Goal: Task Accomplishment & Management: Manage account settings

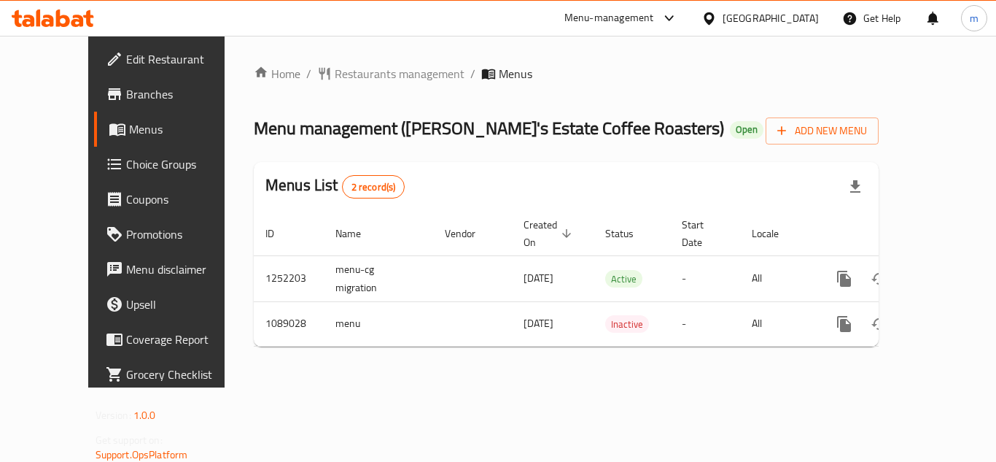
click at [126, 166] on span "Choice Groups" at bounding box center [184, 164] width 117 height 18
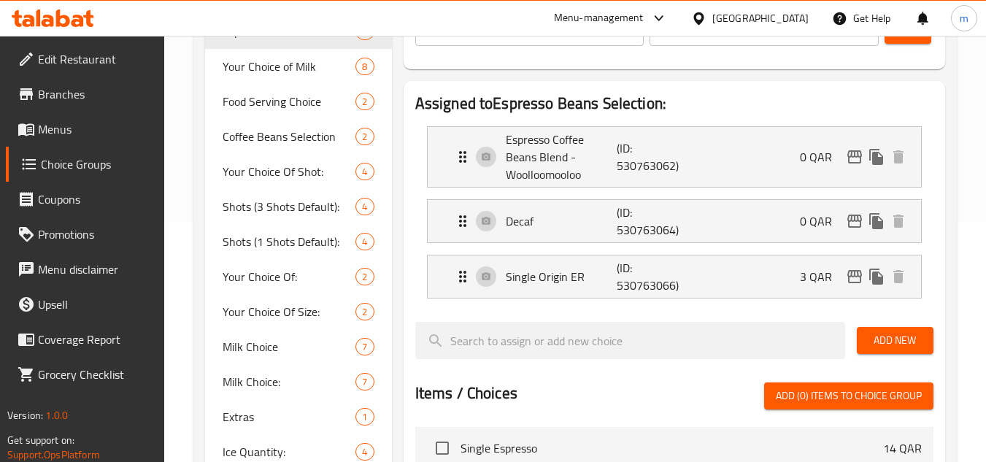
scroll to position [219, 0]
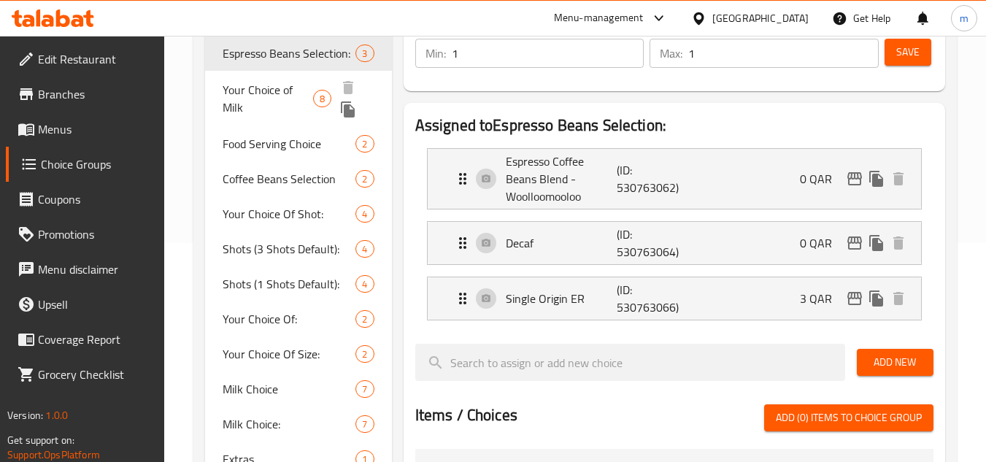
click at [236, 95] on span "Your Choice of Milk" at bounding box center [267, 98] width 90 height 35
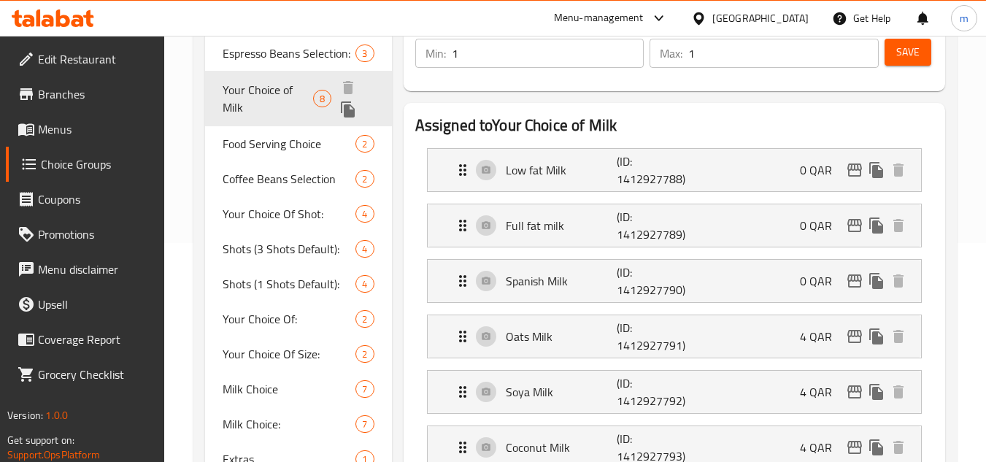
type input "Your Choice of Milk"
type input "الحليب إختيارك من"
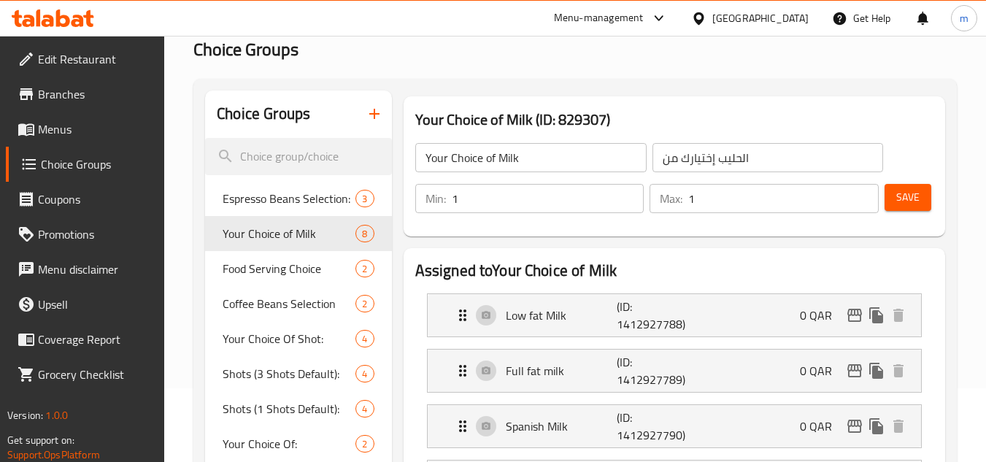
scroll to position [73, 0]
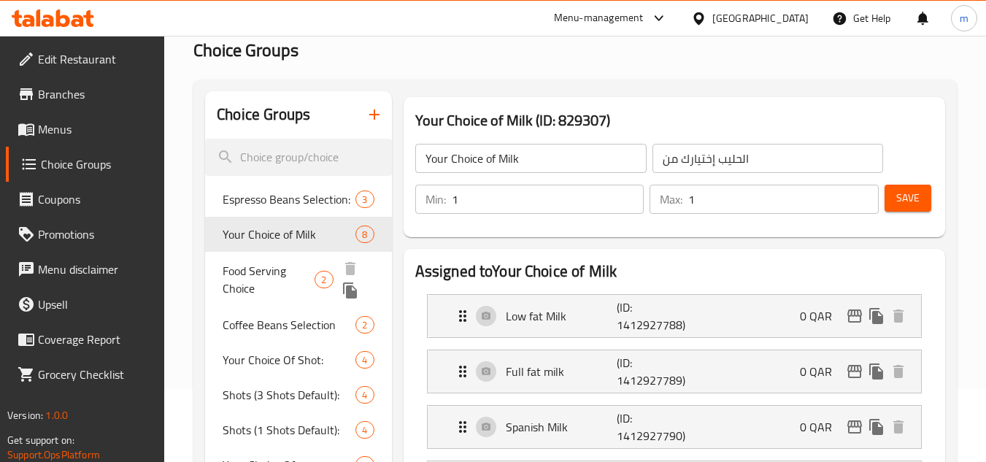
click at [265, 269] on span "Food Serving Choice" at bounding box center [268, 279] width 92 height 35
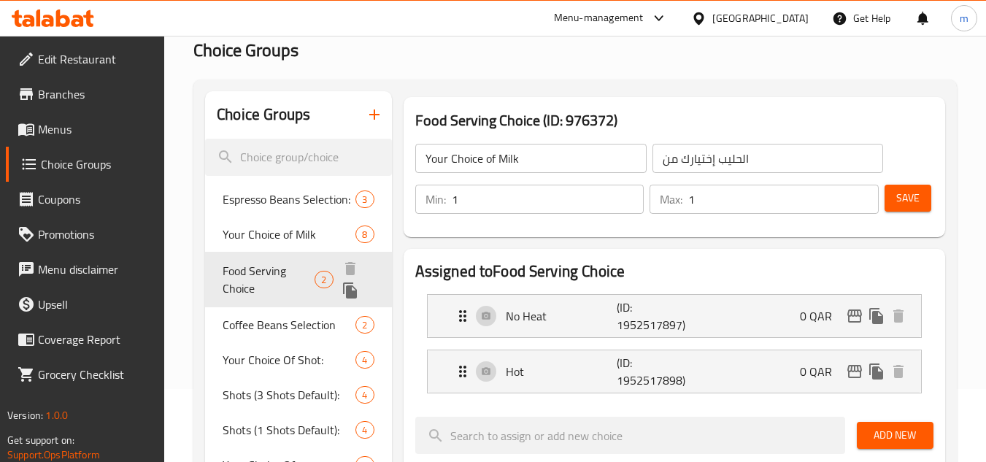
type input "Food Serving Choice"
type input "اختيار [PERSON_NAME] الطعام"
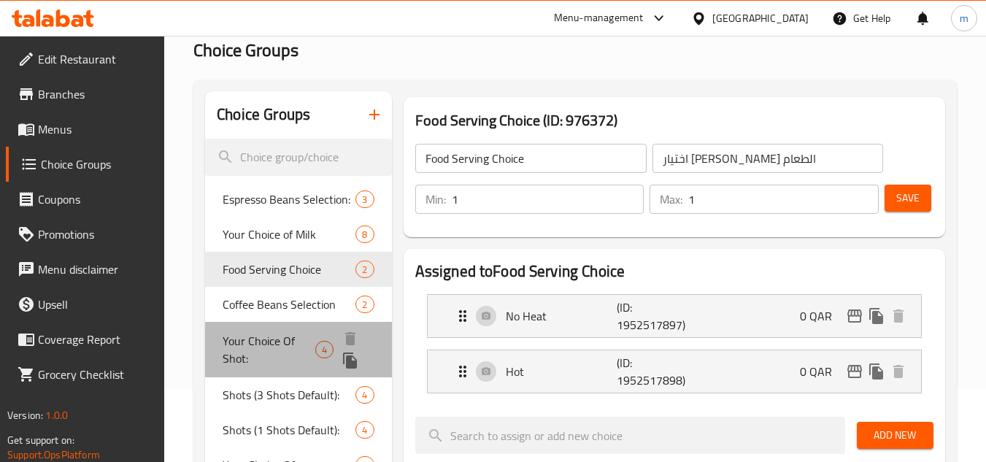
click at [272, 349] on span "Your Choice Of Shot:" at bounding box center [268, 349] width 93 height 35
type input "Your Choice Of Shot:"
type input "أختيارك من الشوت:"
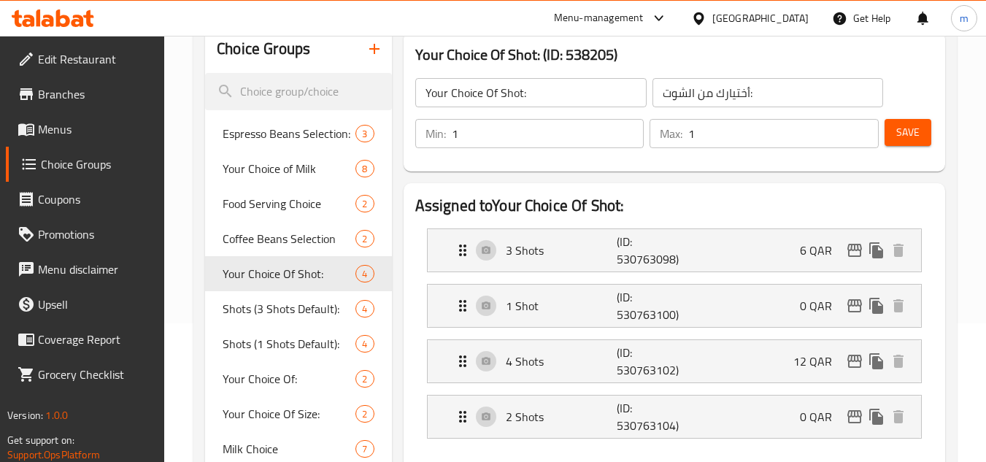
scroll to position [219, 0]
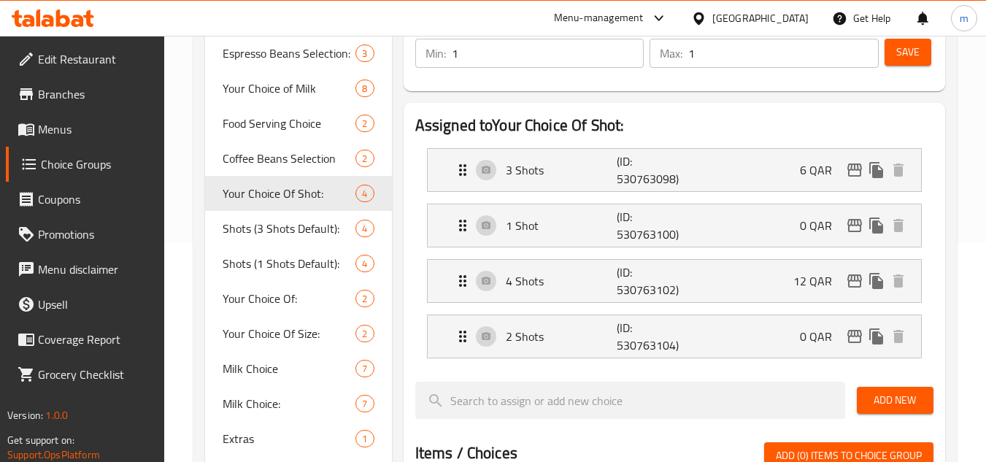
click at [58, 3] on div "Menu-management [GEOGRAPHIC_DATA] Get Help m" at bounding box center [493, 18] width 986 height 35
click at [56, 26] on icon at bounding box center [63, 18] width 14 height 18
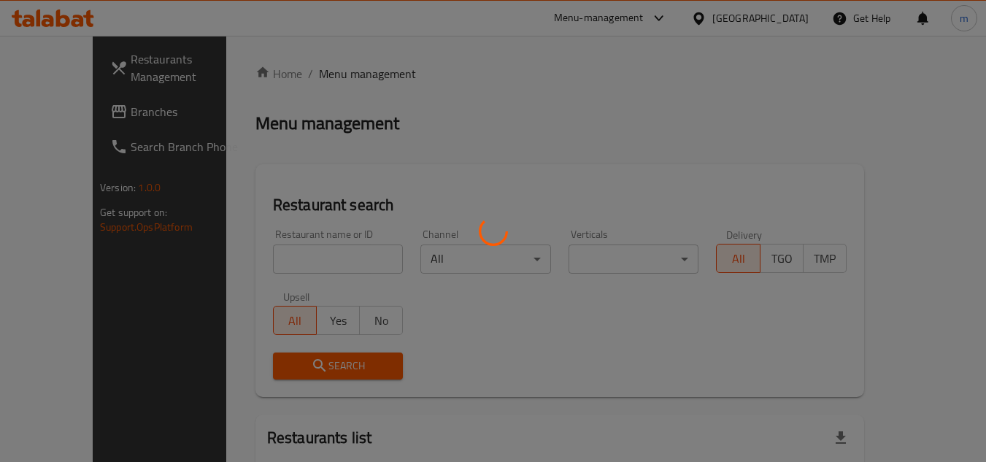
scroll to position [120, 0]
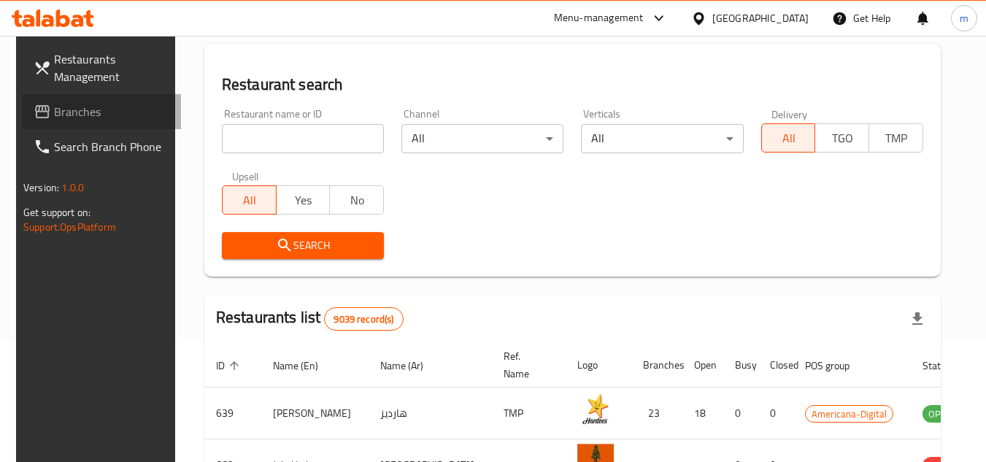
click at [67, 110] on span "Branches" at bounding box center [111, 112] width 115 height 18
